Goal: Navigation & Orientation: Find specific page/section

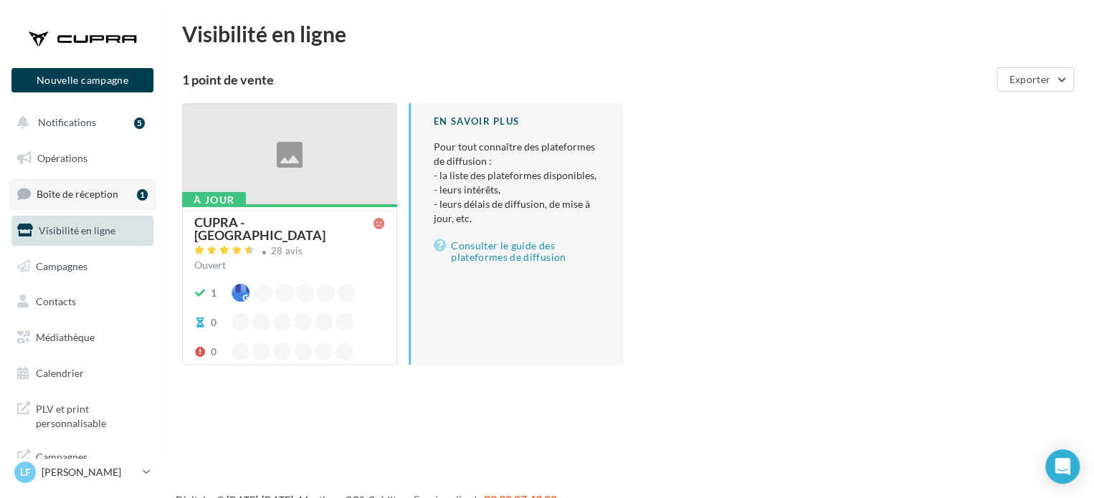
click at [54, 183] on link "Boîte de réception 1" at bounding box center [83, 194] width 148 height 31
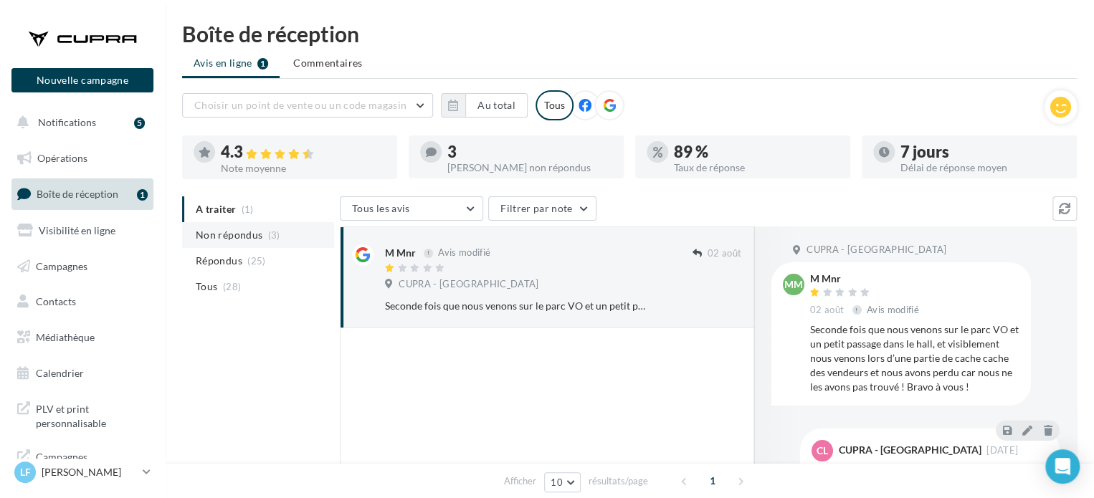
click at [214, 234] on span "Non répondus" at bounding box center [229, 235] width 67 height 14
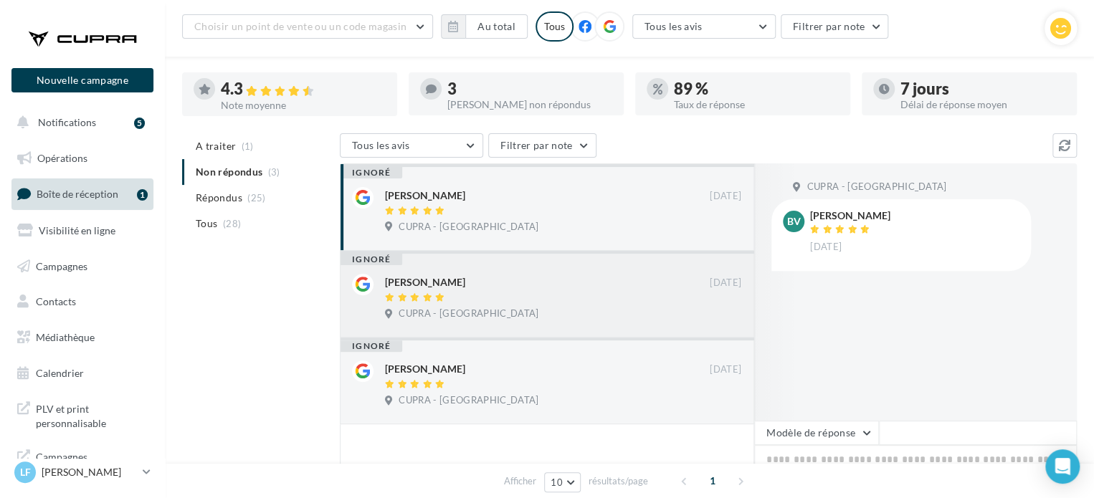
scroll to position [143, 0]
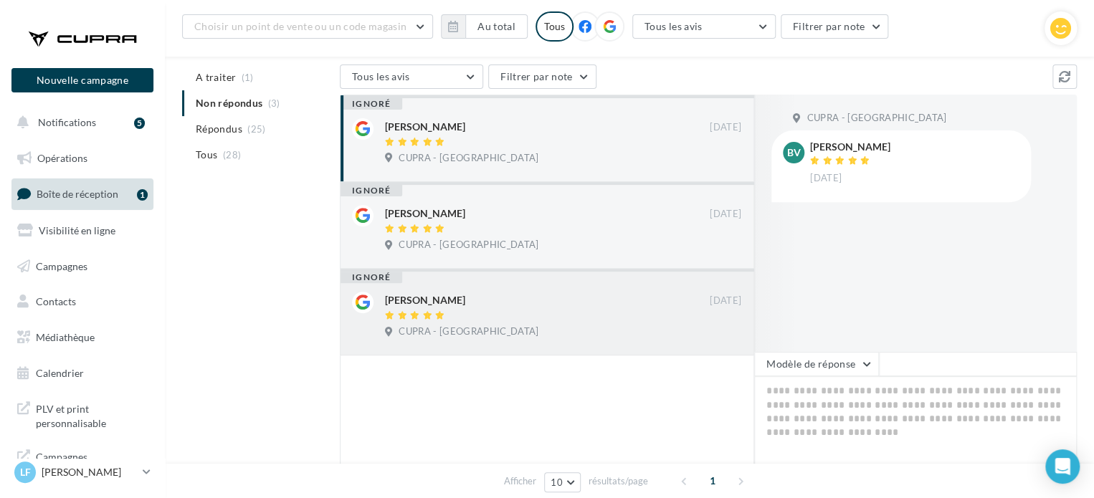
click at [462, 315] on div at bounding box center [547, 316] width 325 height 12
click at [479, 241] on span "CUPRA - [GEOGRAPHIC_DATA]" at bounding box center [469, 245] width 140 height 13
click at [512, 151] on div "Baudouin Vanhaecke 22/09/2023 CUPRA - LIMOGES" at bounding box center [563, 144] width 356 height 52
drag, startPoint x: 235, startPoint y: 260, endPoint x: 222, endPoint y: 176, distance: 84.9
click at [235, 260] on div "A traiter (1) Non répondus (3) Répondus (25) Tous (28) Tous les avis Tous les a…" at bounding box center [629, 304] width 895 height 478
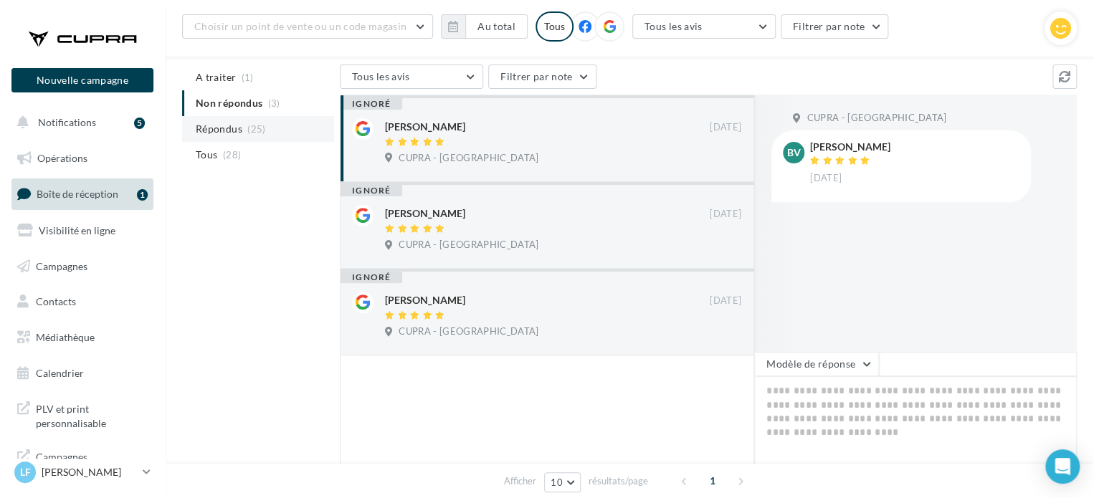
click at [223, 129] on span "Répondus" at bounding box center [219, 129] width 47 height 14
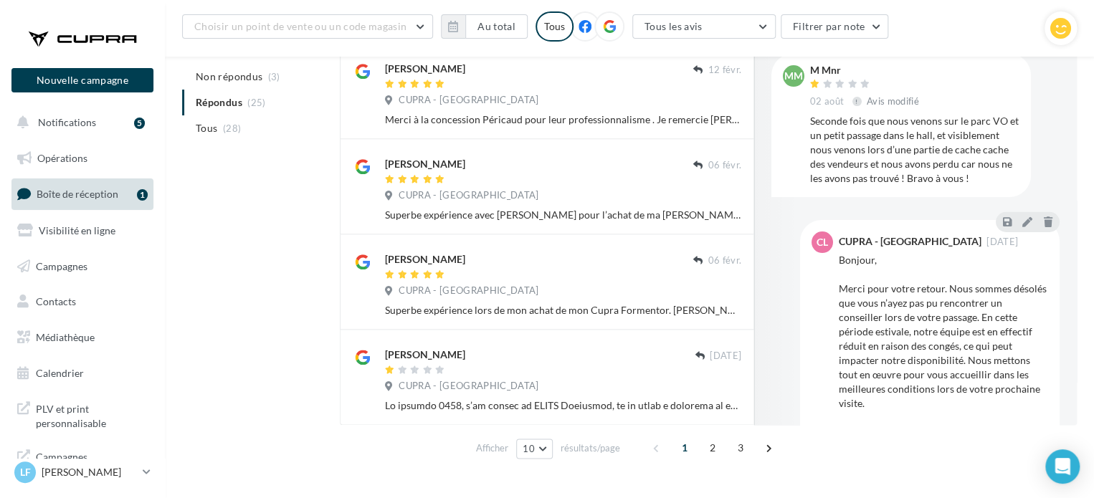
scroll to position [773, 0]
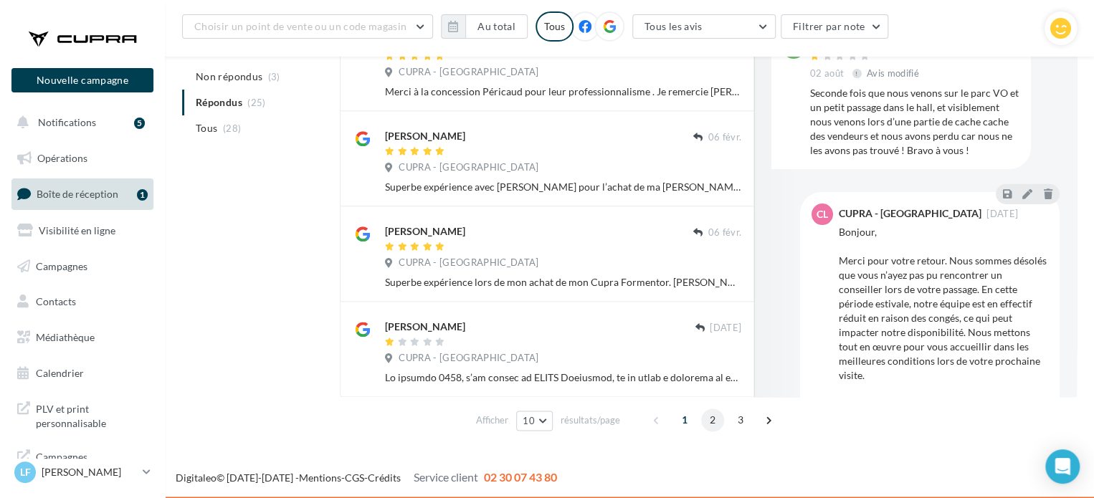
click at [710, 422] on span "2" at bounding box center [712, 420] width 23 height 23
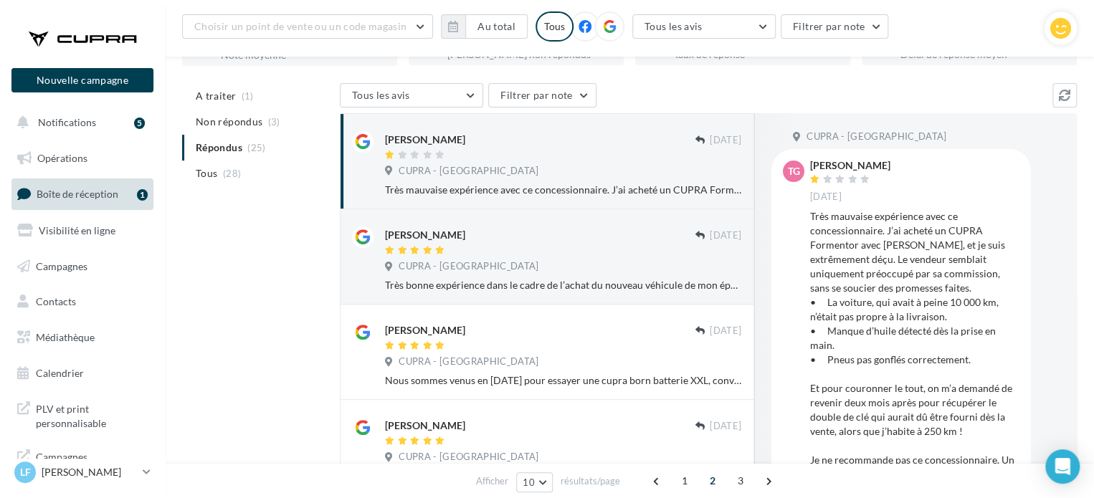
scroll to position [56, 0]
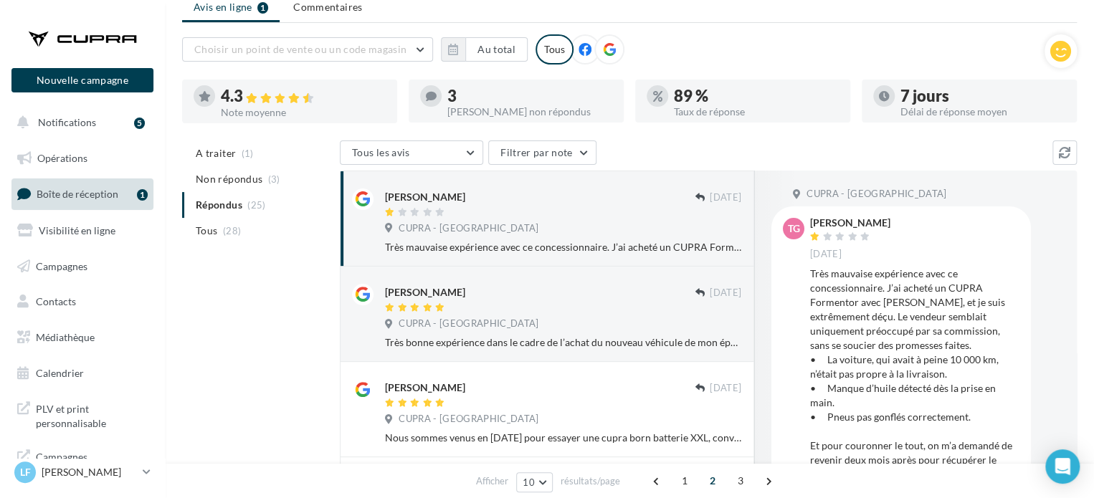
click at [71, 108] on button "Notifications 5" at bounding box center [80, 123] width 142 height 30
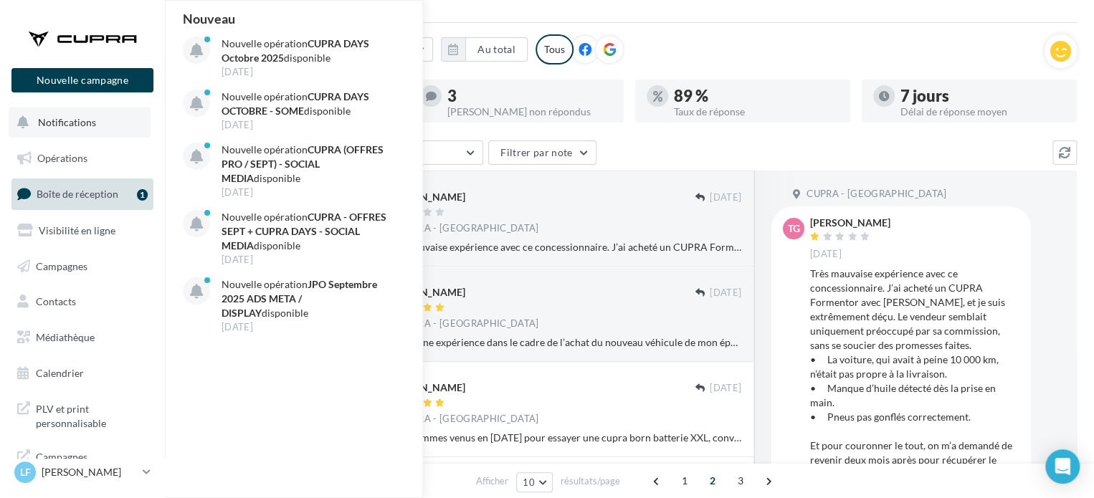
click at [217, 368] on div "Nouveau Nouvelle opération CUPRA DAYS Octobre 2025 disponible 30 sept. Nouvelle…" at bounding box center [295, 249] width 258 height 497
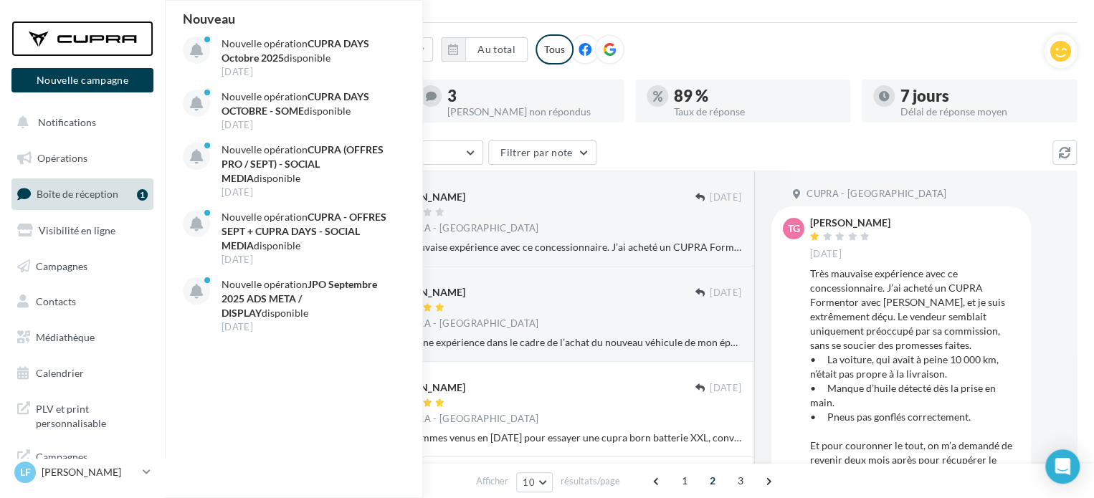
click at [51, 42] on div at bounding box center [82, 39] width 115 height 36
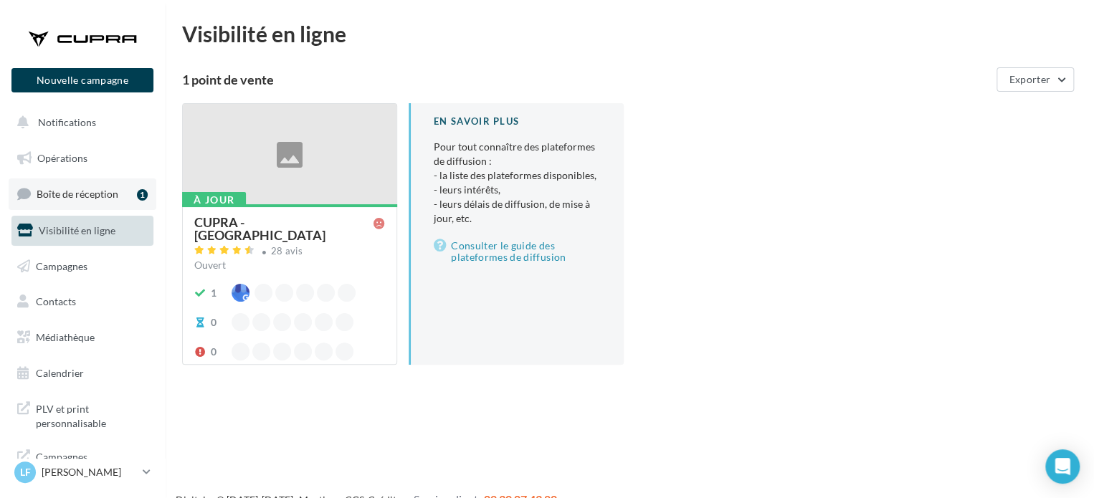
click at [92, 191] on span "Boîte de réception" at bounding box center [78, 194] width 82 height 12
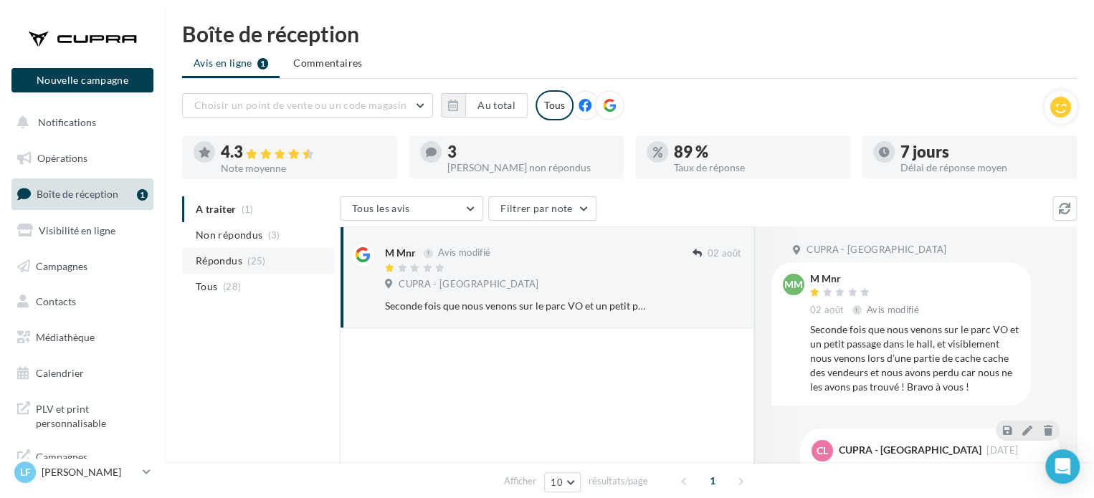
click at [229, 254] on span "Répondus" at bounding box center [219, 261] width 47 height 14
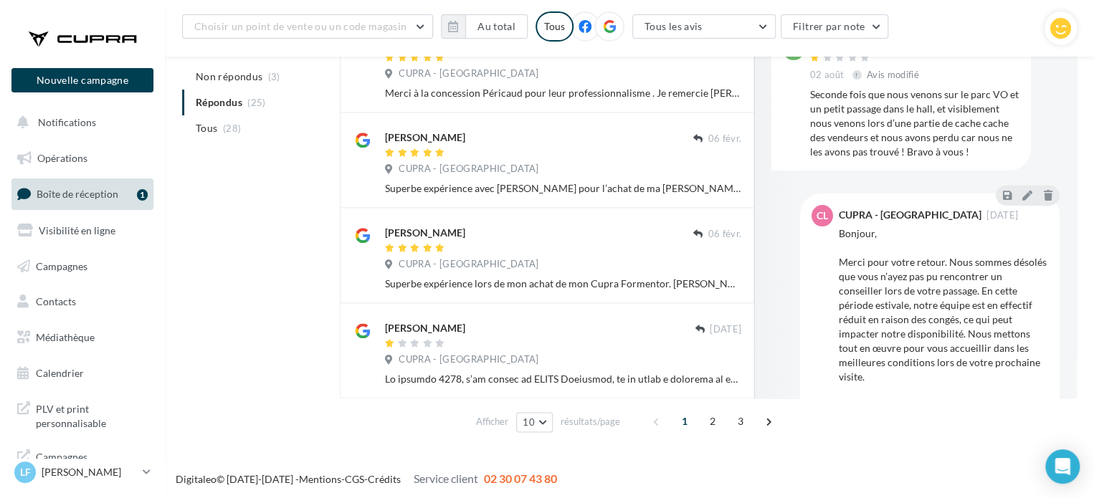
scroll to position [773, 0]
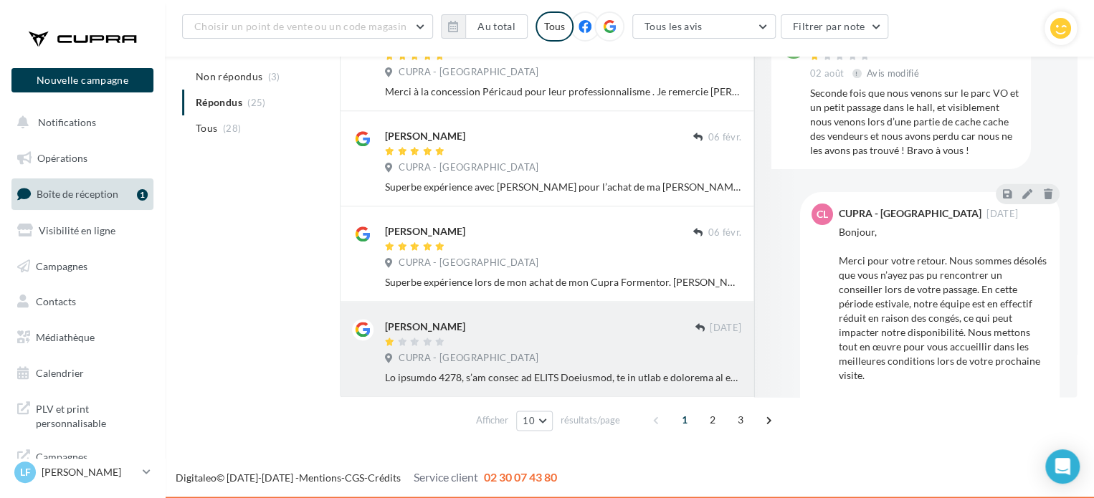
click at [546, 371] on div at bounding box center [563, 378] width 356 height 14
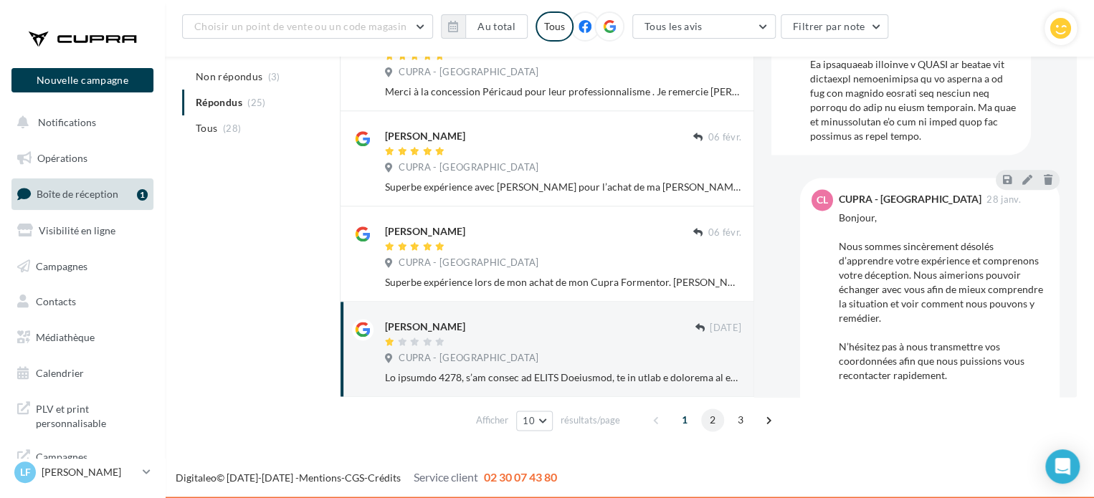
click at [703, 420] on span "2" at bounding box center [712, 420] width 23 height 23
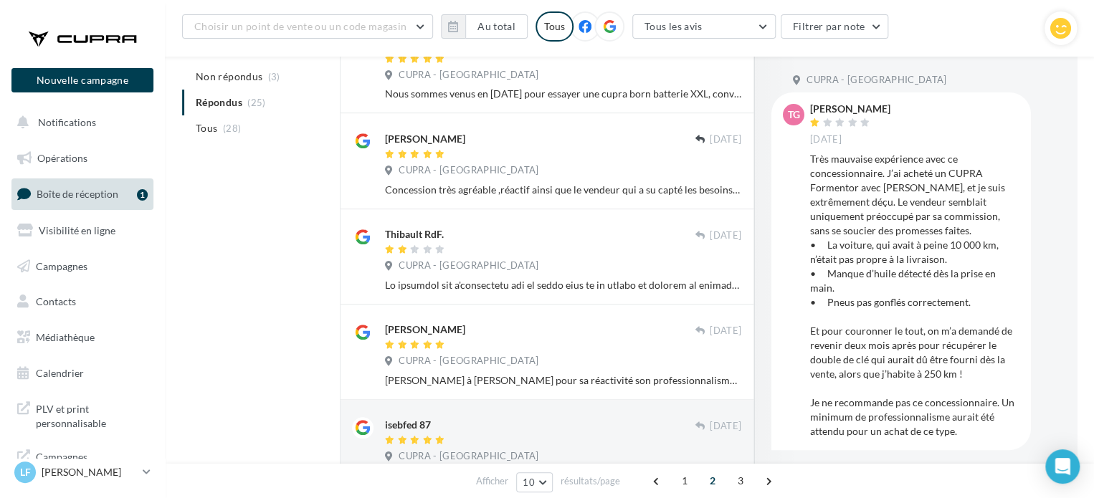
scroll to position [343, 0]
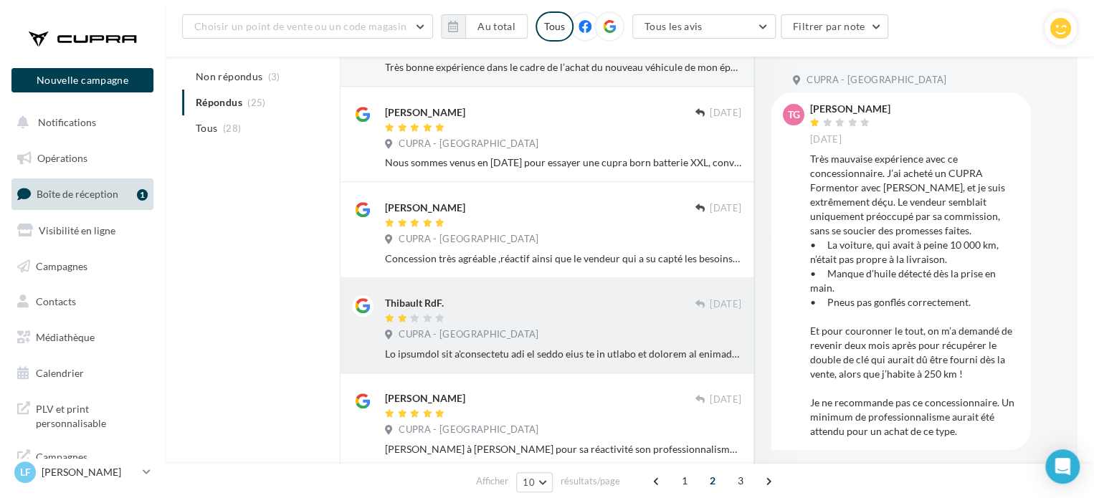
click at [533, 351] on div at bounding box center [563, 354] width 356 height 14
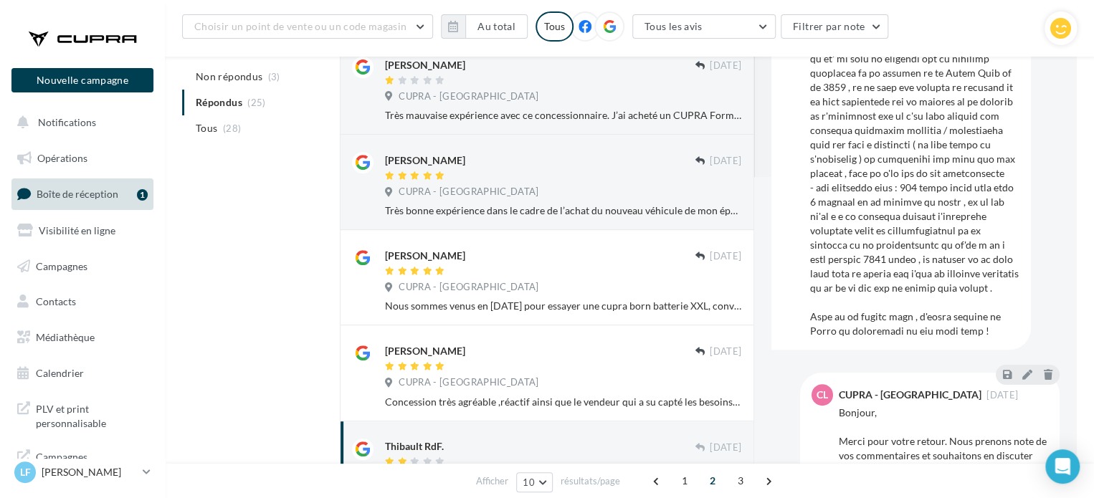
scroll to position [56, 0]
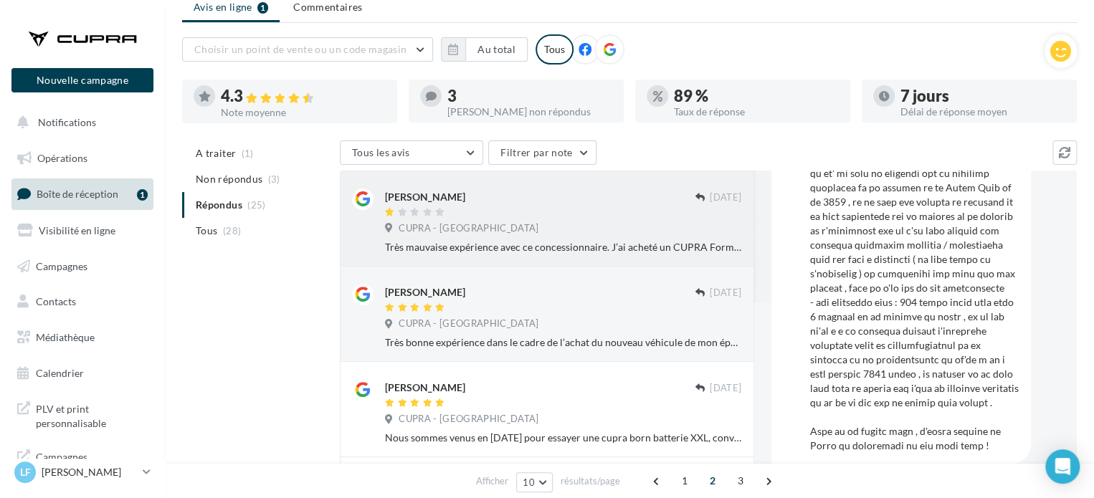
click at [576, 237] on div "Thibault GUERNI 25 janv. CUPRA - LIMOGES Très mauvaise expérience avec ce conce…" at bounding box center [563, 222] width 356 height 66
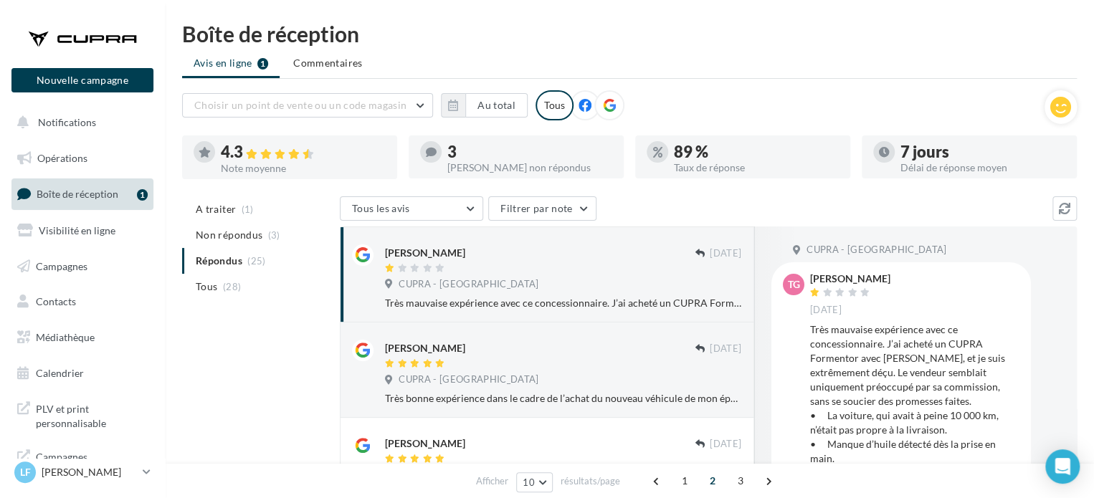
scroll to position [796, 0]
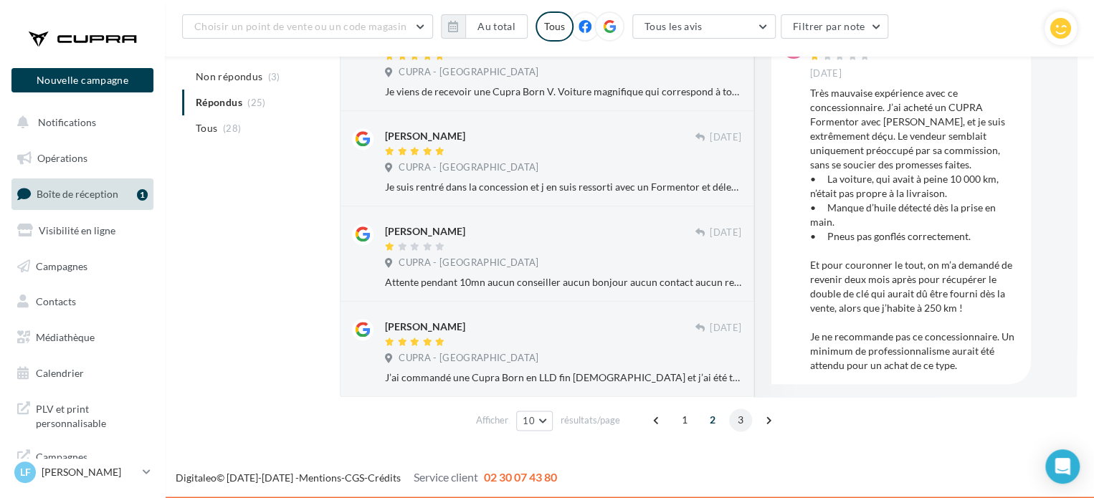
click at [732, 420] on span "3" at bounding box center [740, 420] width 23 height 23
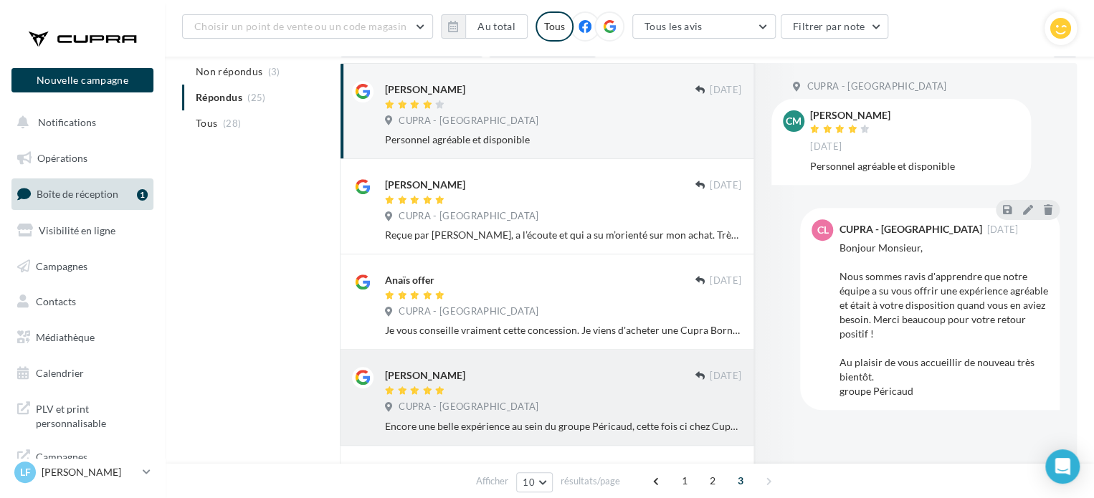
scroll to position [32, 0]
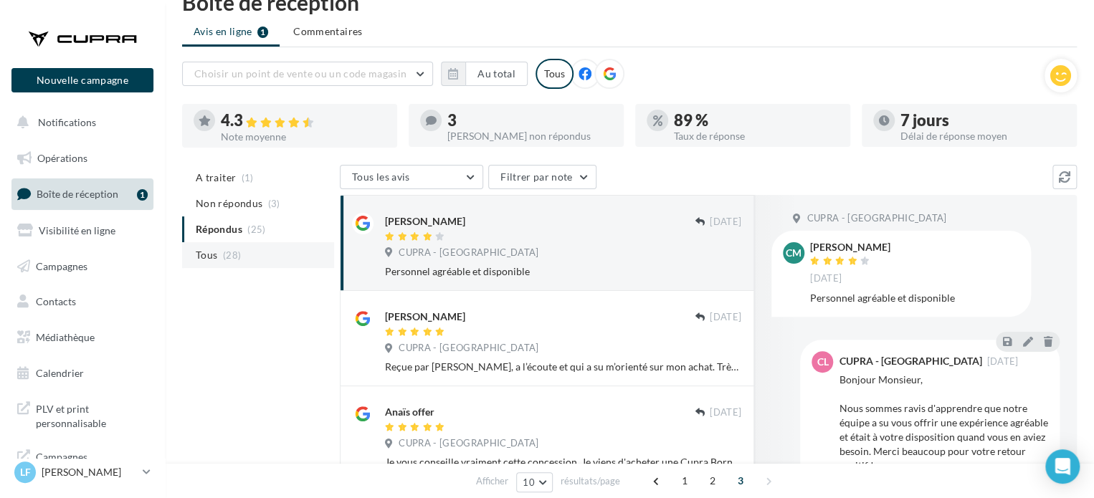
click at [220, 252] on li "Tous (28)" at bounding box center [258, 255] width 152 height 26
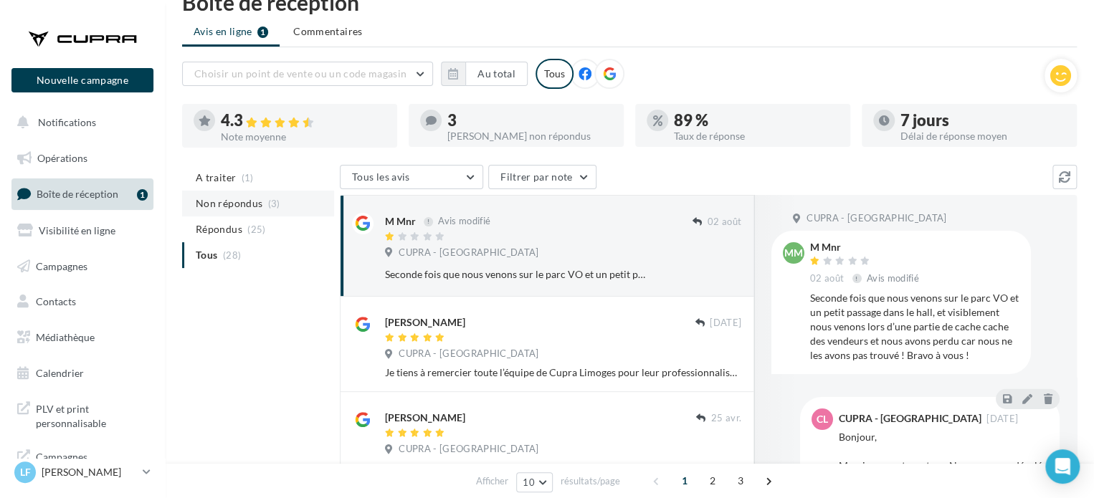
click at [247, 196] on span "Non répondus" at bounding box center [229, 203] width 67 height 14
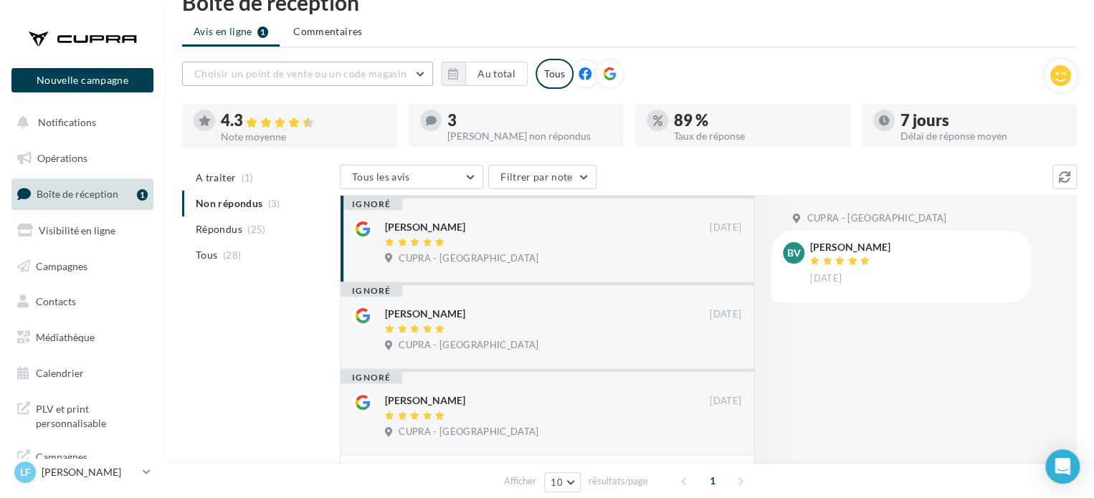
click at [383, 74] on span "Choisir un point de vente ou un code magasin" at bounding box center [300, 73] width 212 height 12
click at [252, 299] on div "A traiter (1) Non répondus (3) Répondus (25) Tous (28) Tous les avis Tous les a…" at bounding box center [629, 410] width 895 height 490
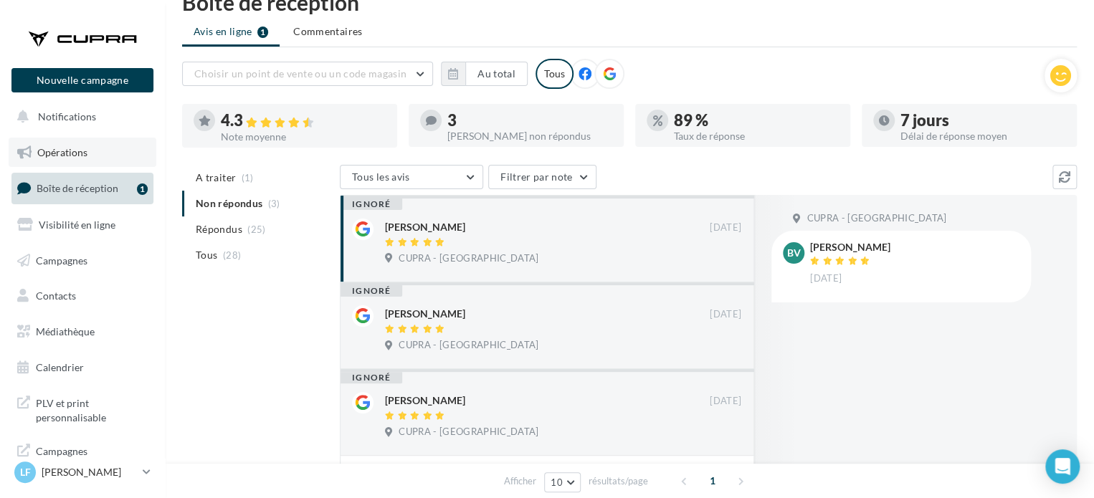
scroll to position [0, 0]
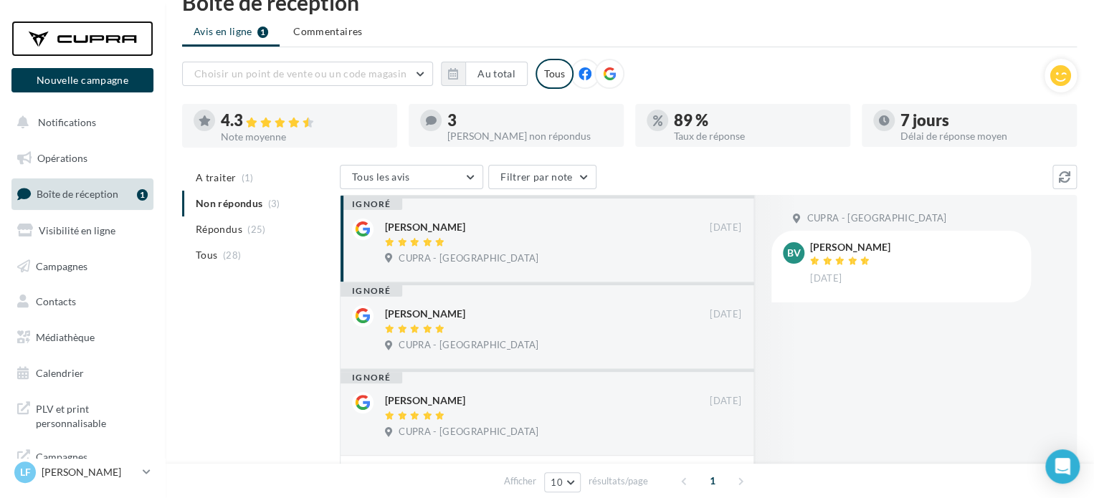
click at [105, 32] on div at bounding box center [82, 39] width 115 height 36
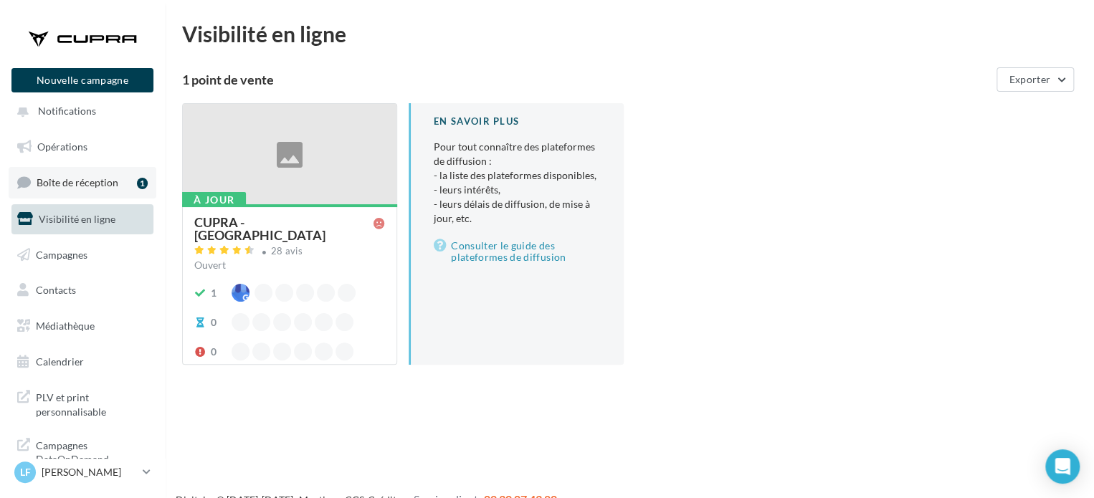
scroll to position [11, 0]
click at [130, 472] on p "[PERSON_NAME]" at bounding box center [89, 472] width 95 height 14
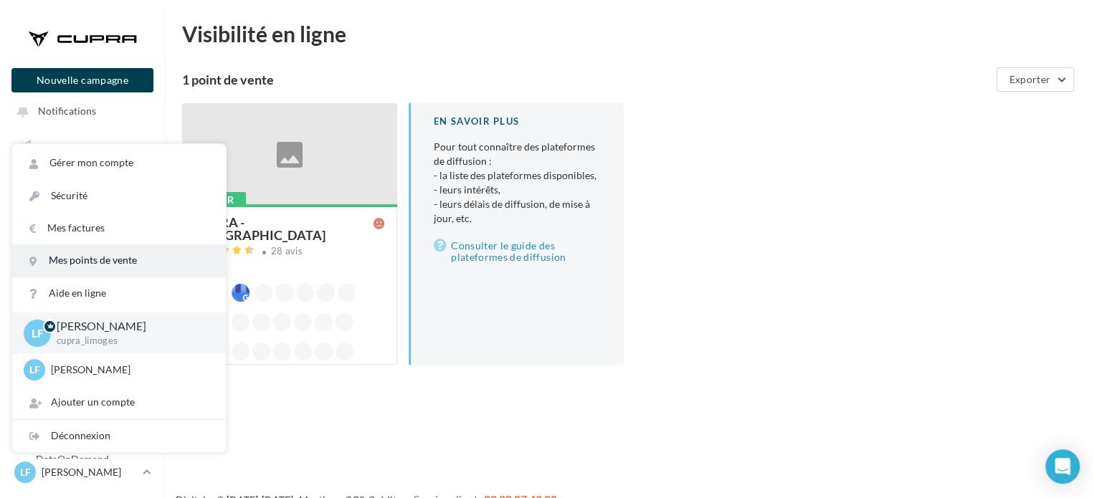
click at [92, 265] on link "Mes points de vente" at bounding box center [119, 260] width 214 height 32
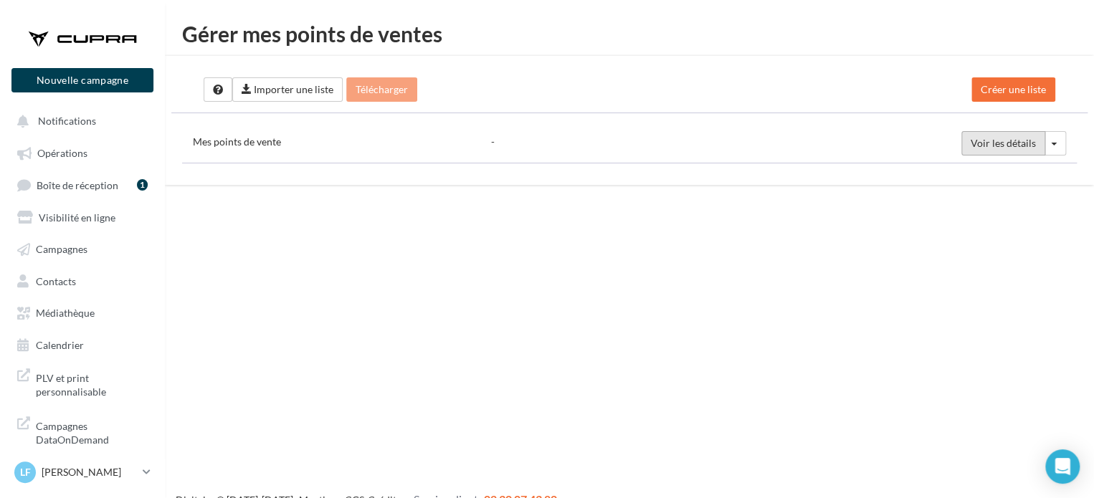
click at [1007, 143] on span "Voir les détails" at bounding box center [1003, 143] width 65 height 12
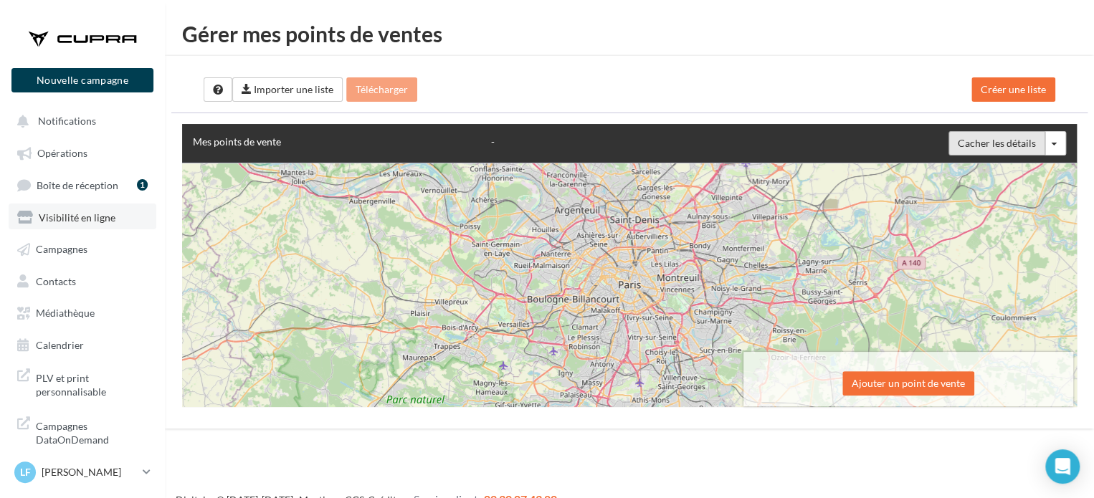
click at [97, 225] on link "Visibilité en ligne" at bounding box center [83, 217] width 148 height 26
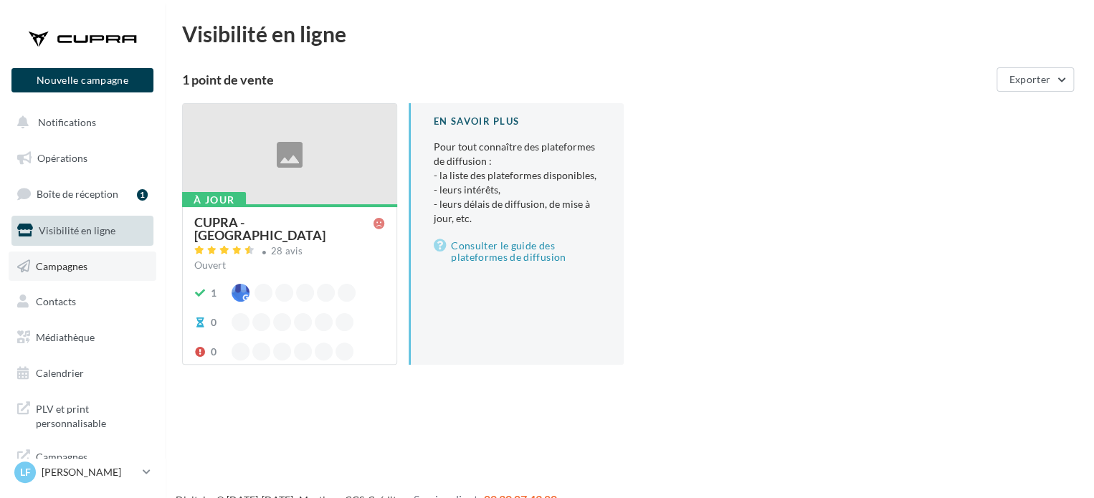
click at [81, 254] on link "Campagnes" at bounding box center [83, 267] width 148 height 30
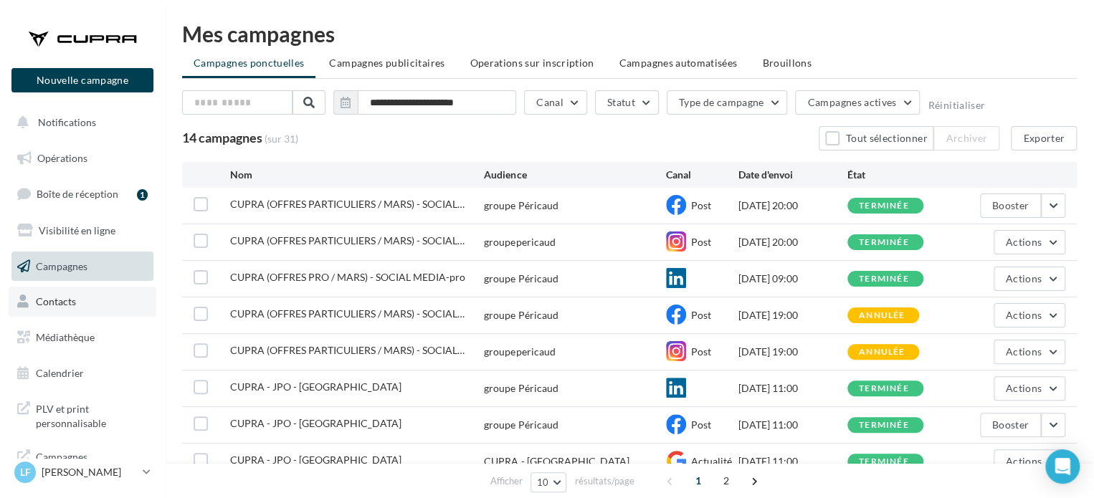
click at [63, 298] on span "Contacts" at bounding box center [56, 301] width 40 height 12
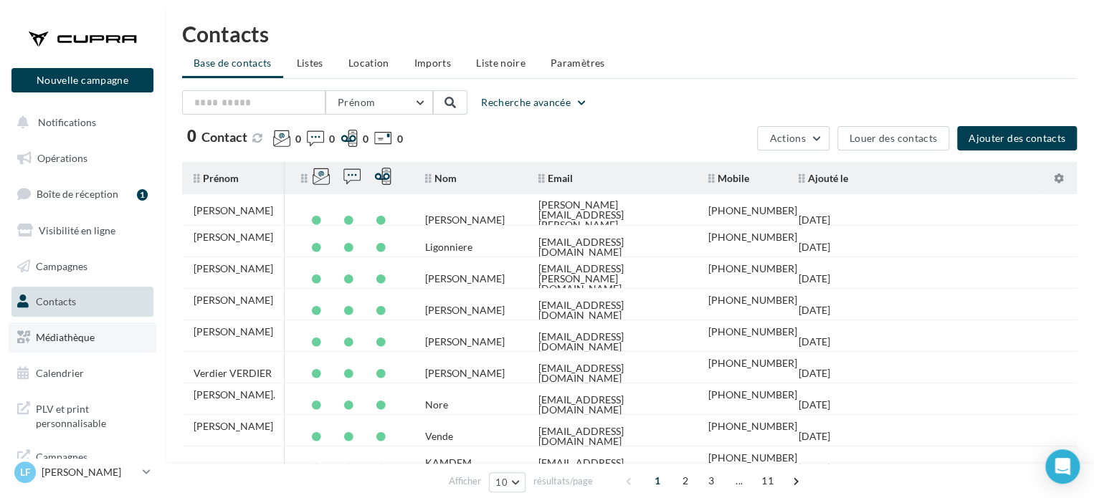
click at [59, 343] on span "Médiathèque" at bounding box center [65, 337] width 59 height 12
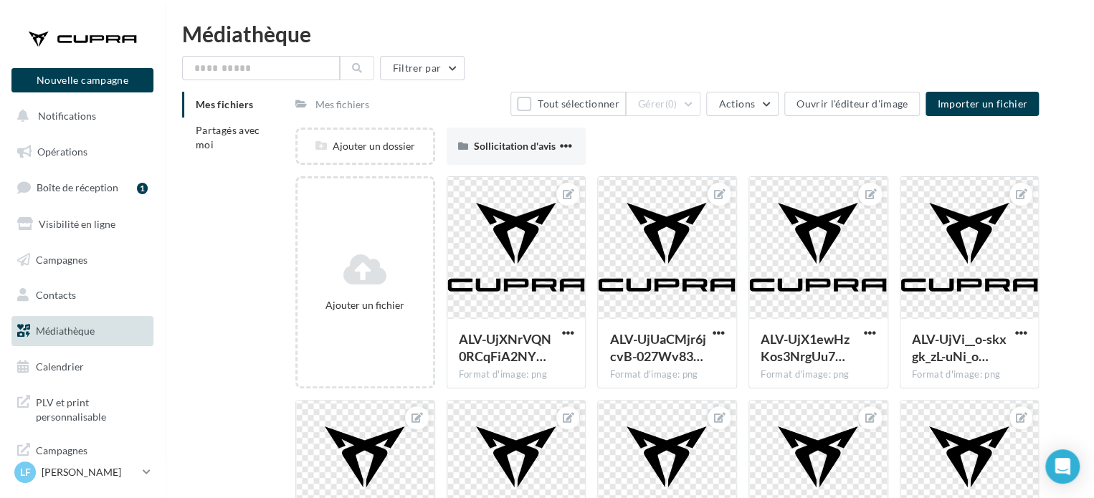
scroll to position [11, 0]
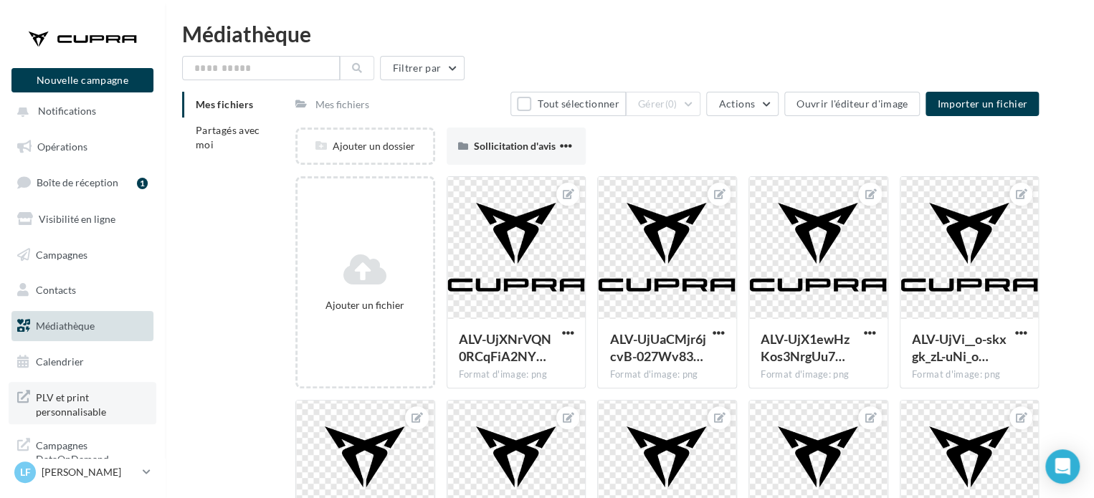
click at [90, 401] on span "PLV et print personnalisable" at bounding box center [92, 403] width 112 height 31
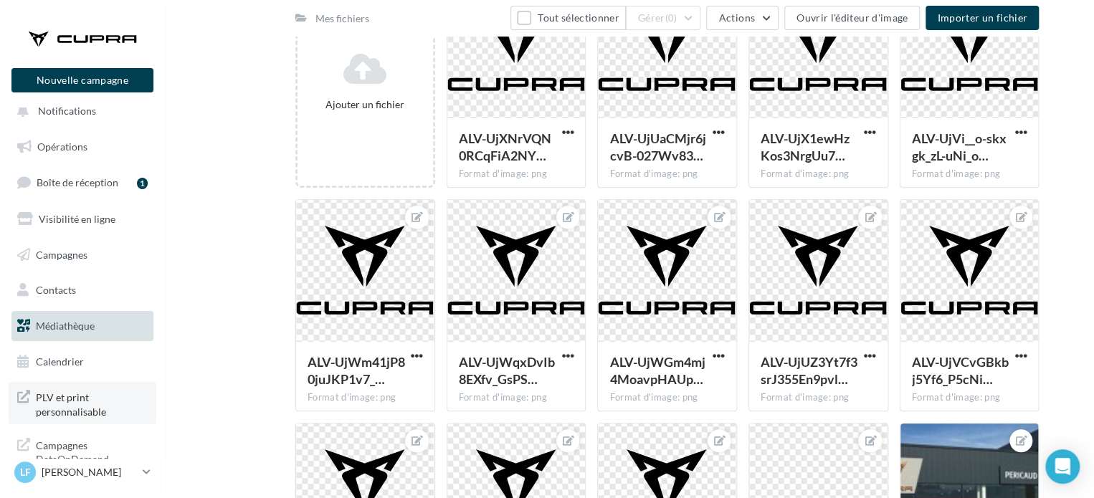
scroll to position [200, 0]
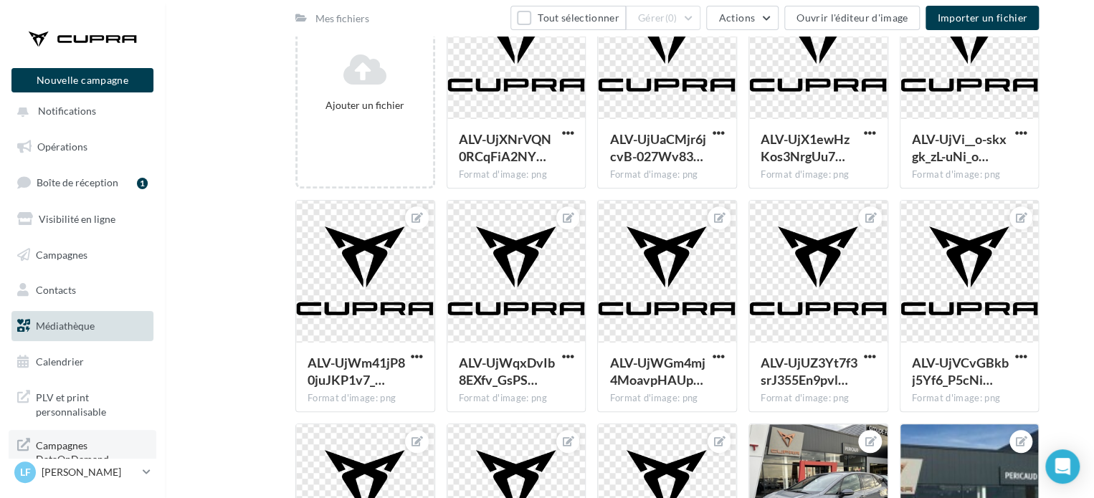
click at [70, 437] on span "Campagnes DataOnDemand" at bounding box center [92, 451] width 112 height 31
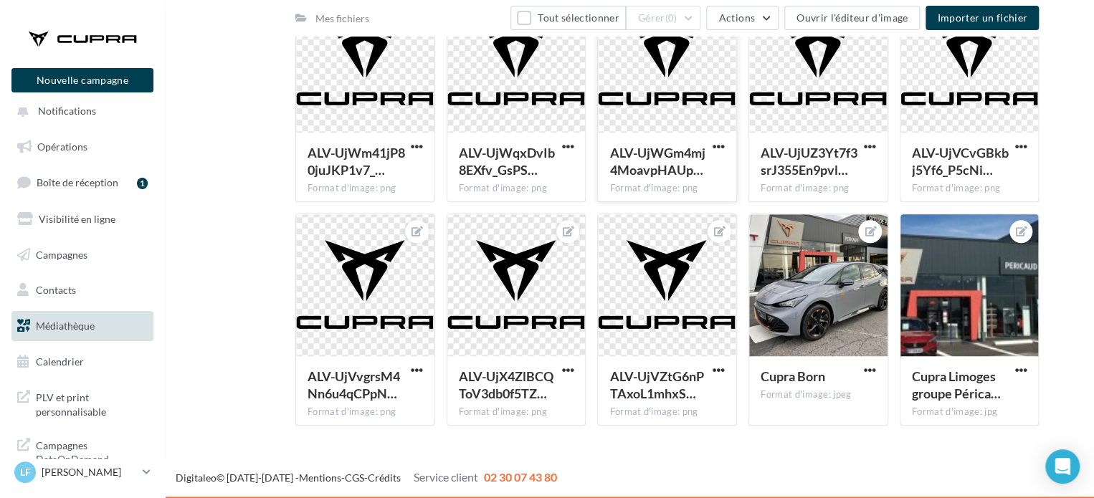
scroll to position [410, 0]
click at [77, 286] on link "Contacts" at bounding box center [83, 290] width 148 height 30
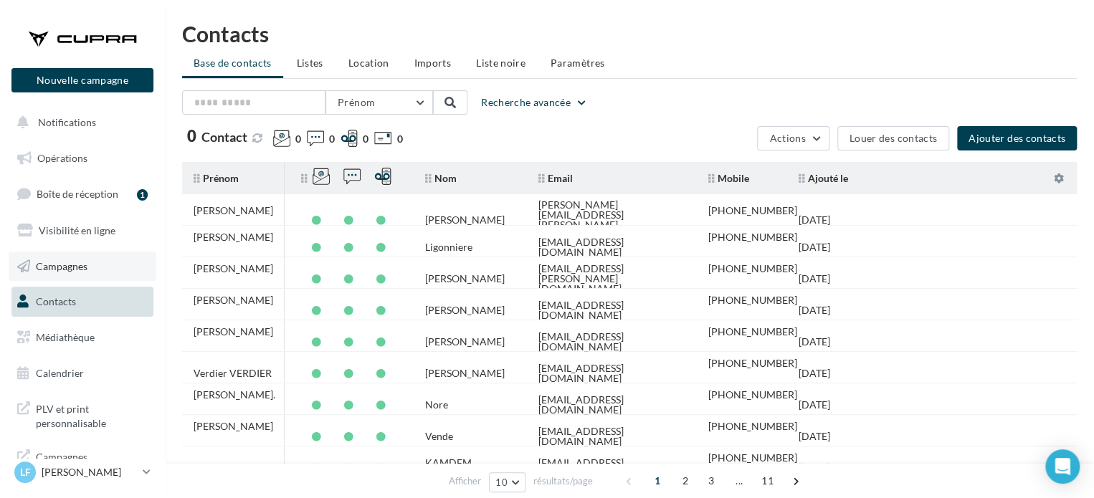
click at [85, 267] on span "Campagnes" at bounding box center [62, 266] width 52 height 12
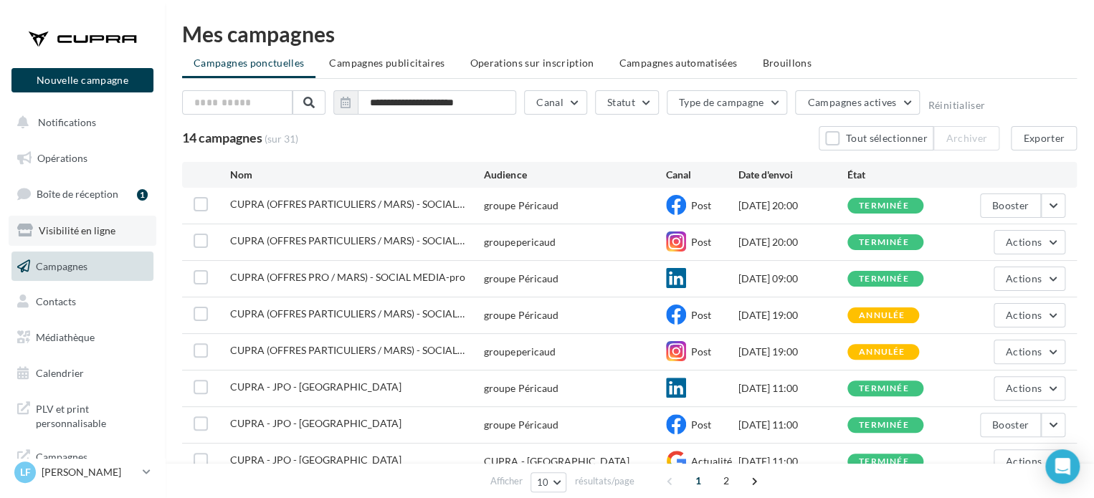
click at [92, 228] on span "Visibilité en ligne" at bounding box center [77, 230] width 77 height 12
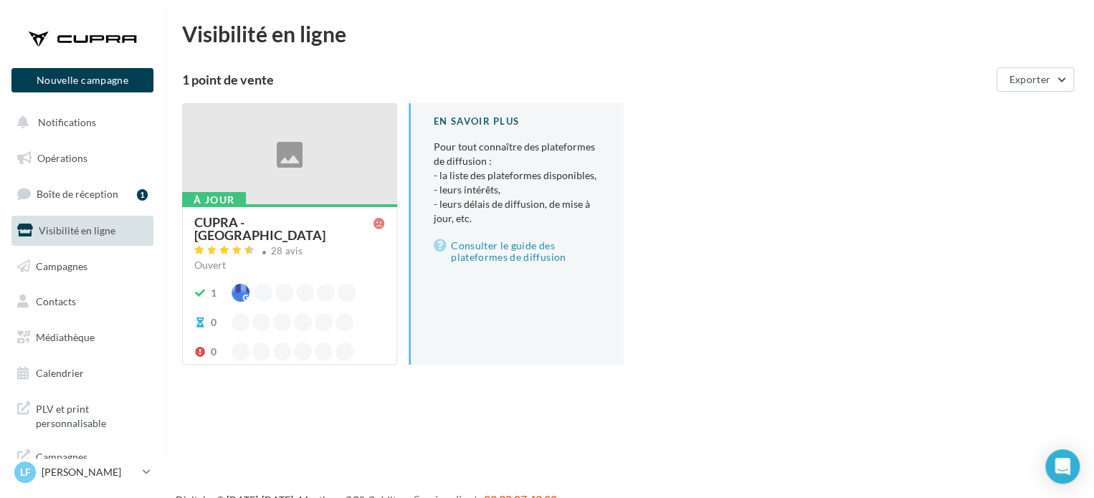
click at [60, 158] on span "Opérations" at bounding box center [62, 158] width 50 height 12
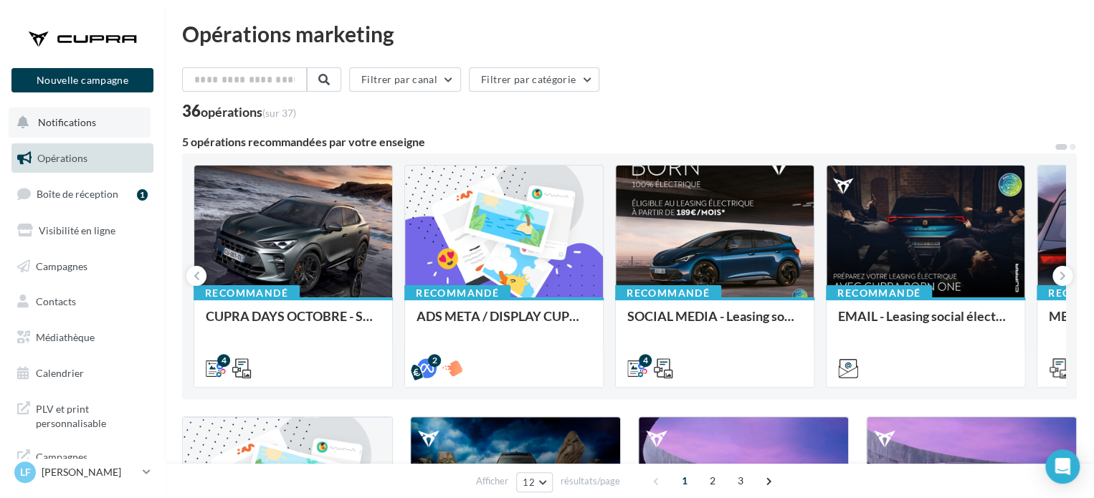
click at [93, 115] on button "Notifications" at bounding box center [80, 123] width 142 height 30
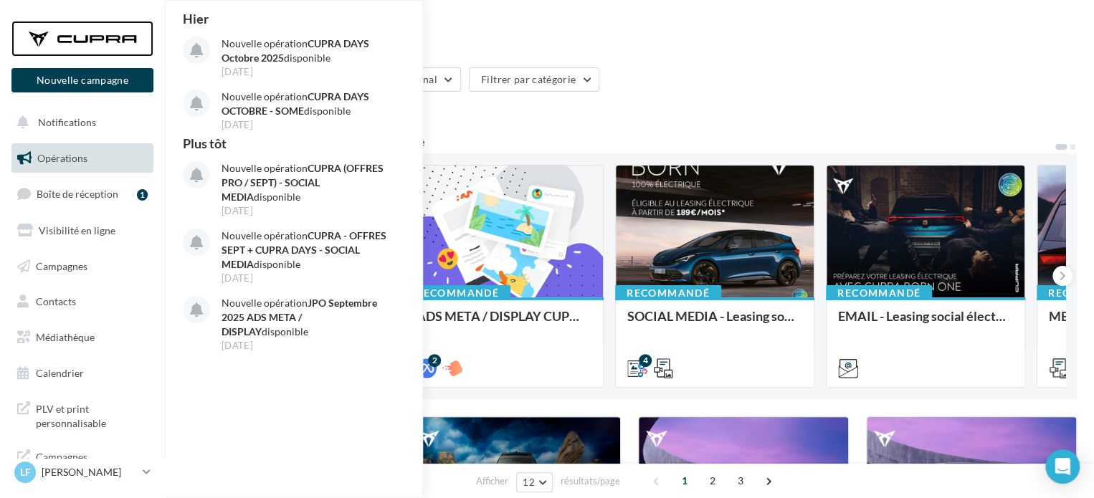
click at [103, 40] on div at bounding box center [82, 39] width 115 height 36
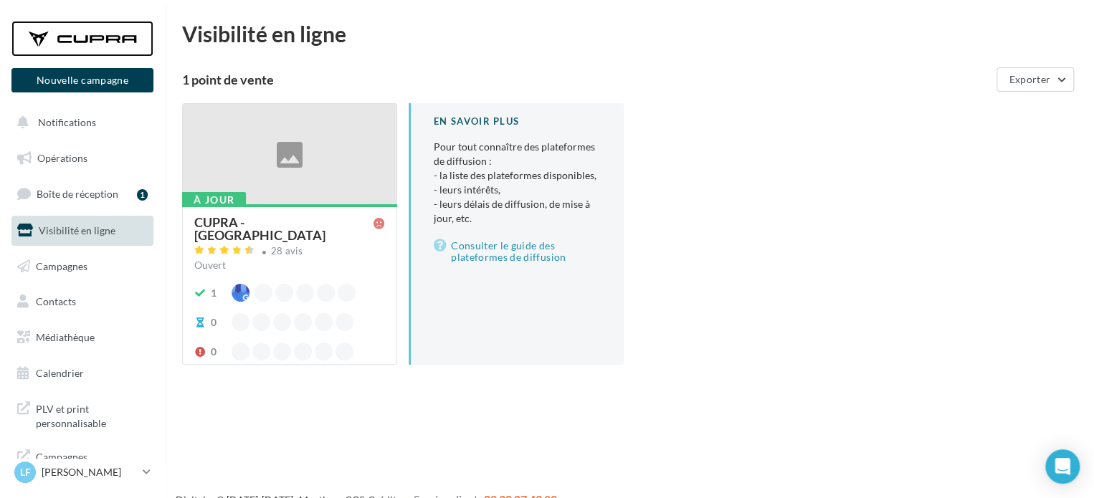
click at [111, 39] on div at bounding box center [82, 39] width 115 height 36
click at [85, 477] on p "[PERSON_NAME]" at bounding box center [89, 472] width 95 height 14
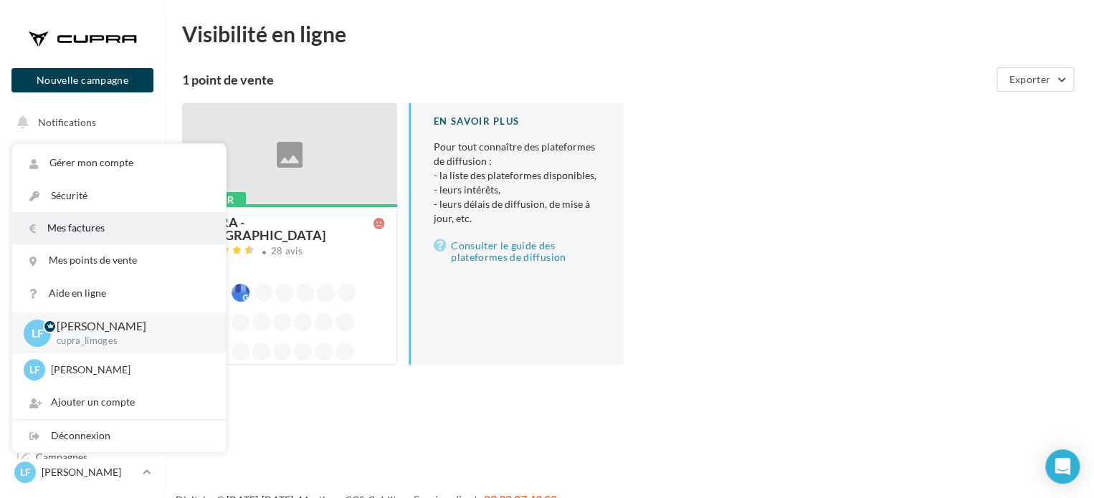
click at [115, 214] on link "Mes factures" at bounding box center [119, 228] width 214 height 32
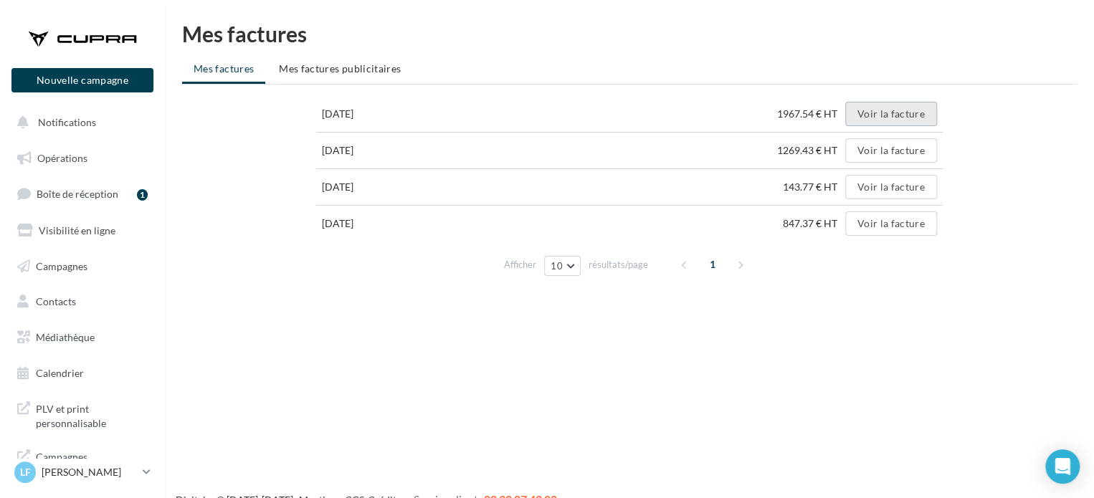
click at [916, 113] on button "Voir la facture" at bounding box center [891, 114] width 92 height 24
click at [74, 470] on p "[PERSON_NAME]" at bounding box center [89, 472] width 95 height 14
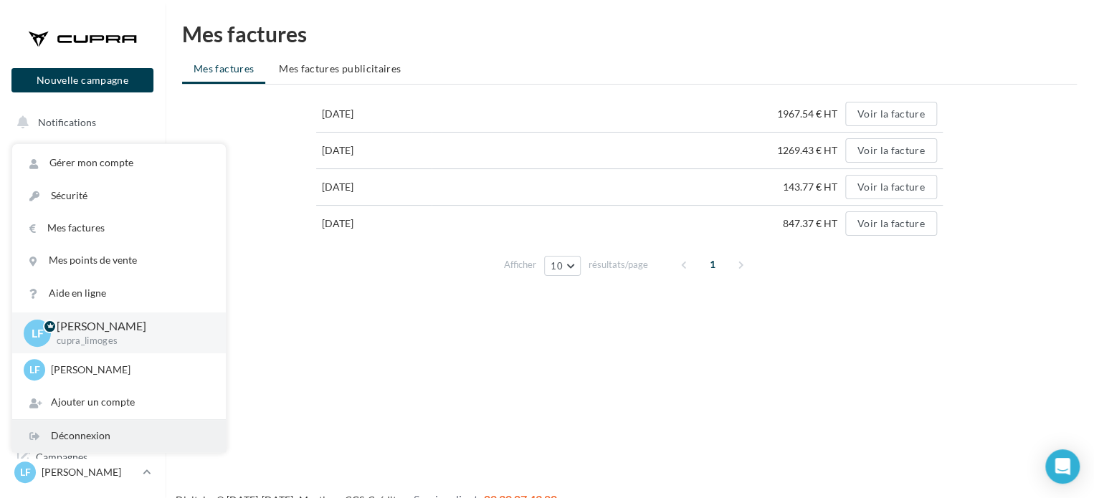
click at [109, 435] on div "Déconnexion" at bounding box center [119, 436] width 214 height 32
